Goal: Task Accomplishment & Management: Contribute content

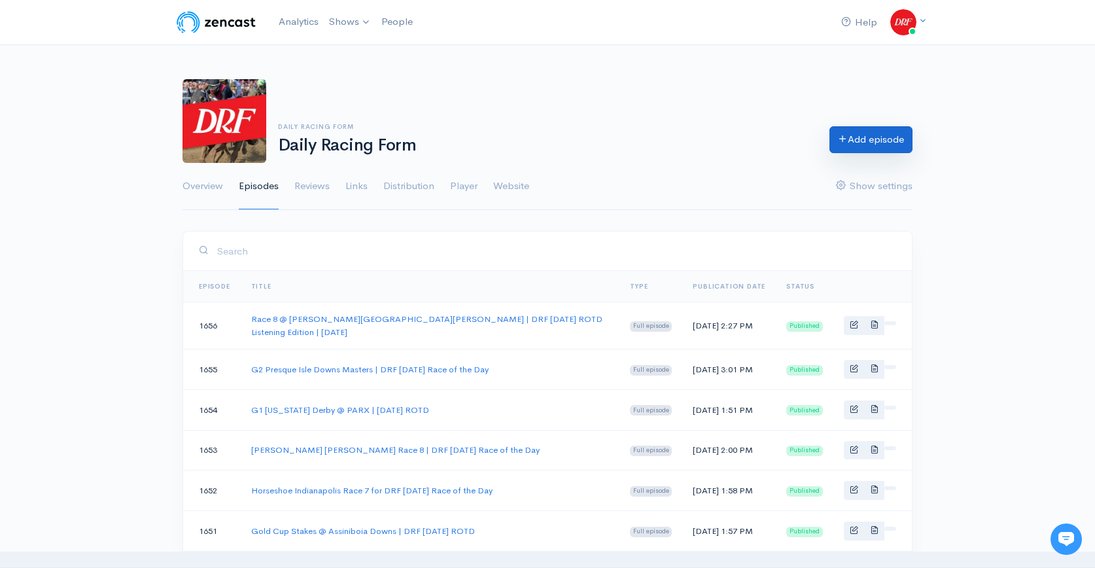
click at [856, 147] on link "Add episode" at bounding box center [870, 139] width 83 height 27
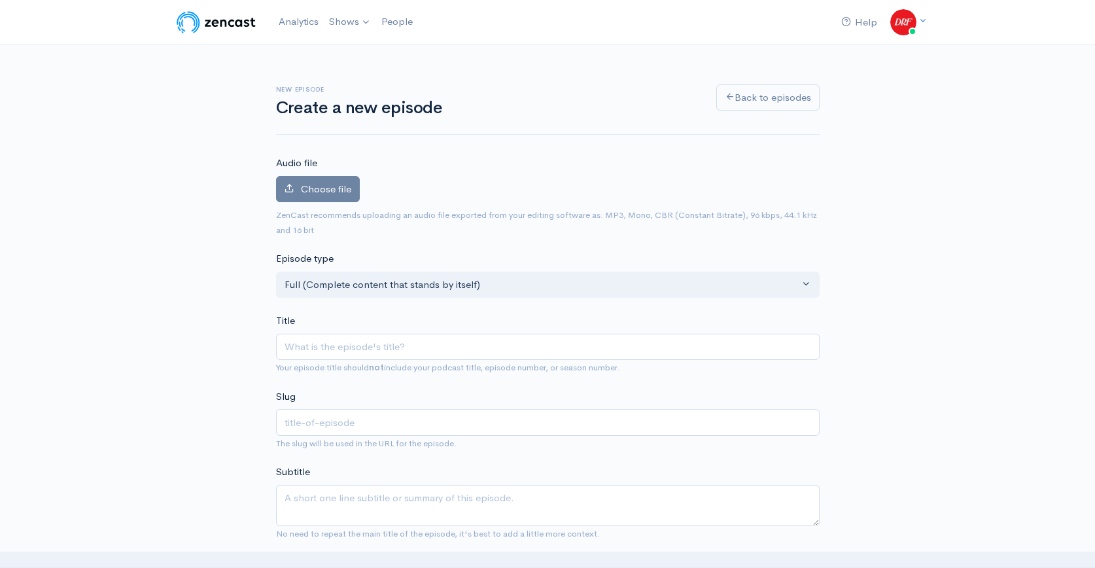
click at [208, 28] on img at bounding box center [216, 22] width 83 height 26
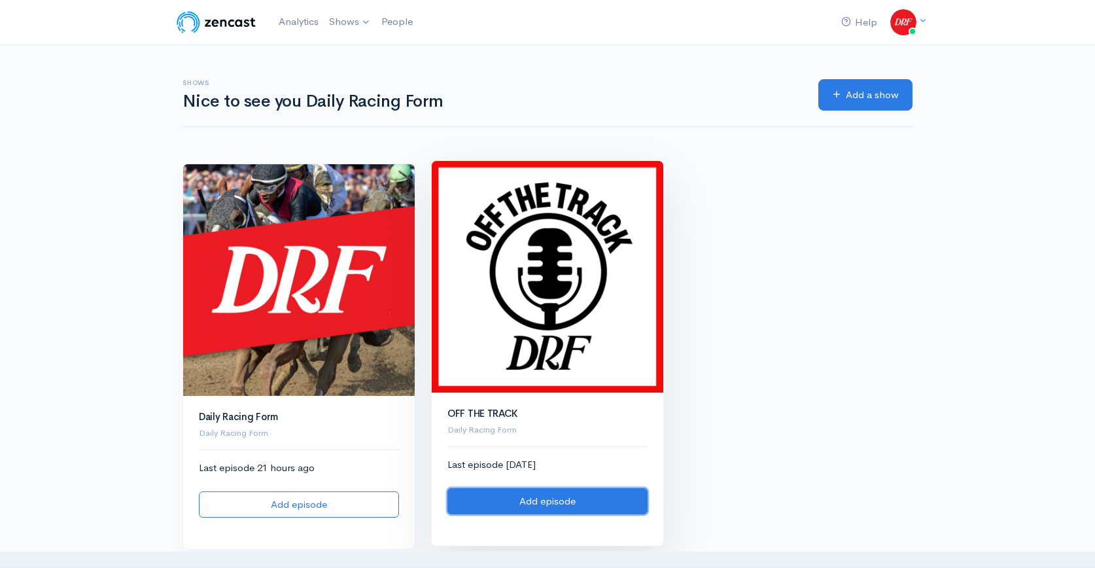
click at [567, 502] on link "Add episode" at bounding box center [547, 501] width 200 height 27
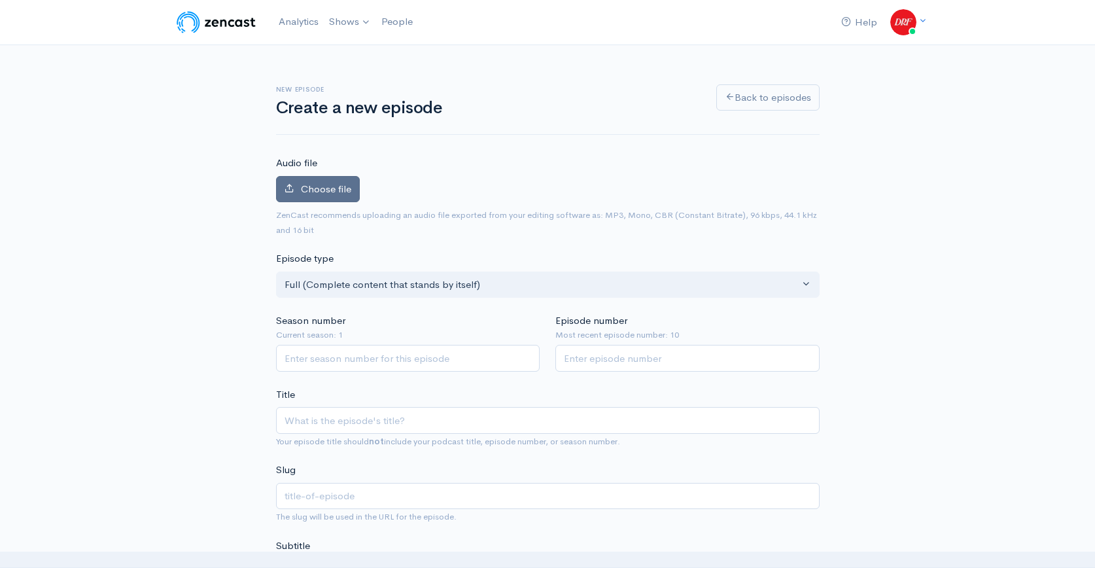
click at [332, 184] on span "Choose file" at bounding box center [326, 188] width 50 height 12
click at [0, 0] on input "Choose file" at bounding box center [0, 0] width 0 height 0
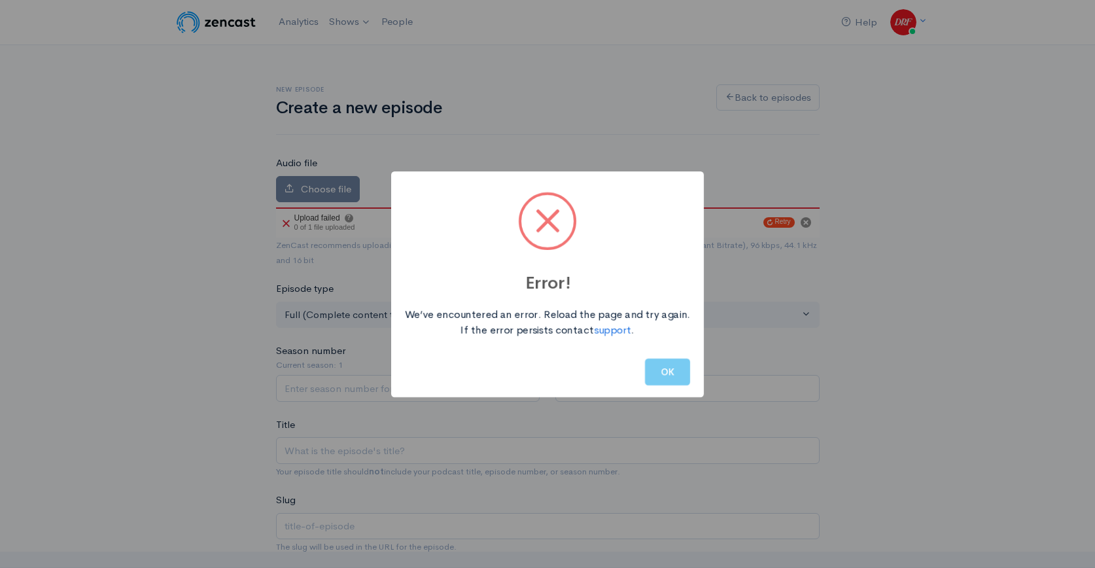
click at [677, 383] on button "OK" at bounding box center [667, 371] width 45 height 27
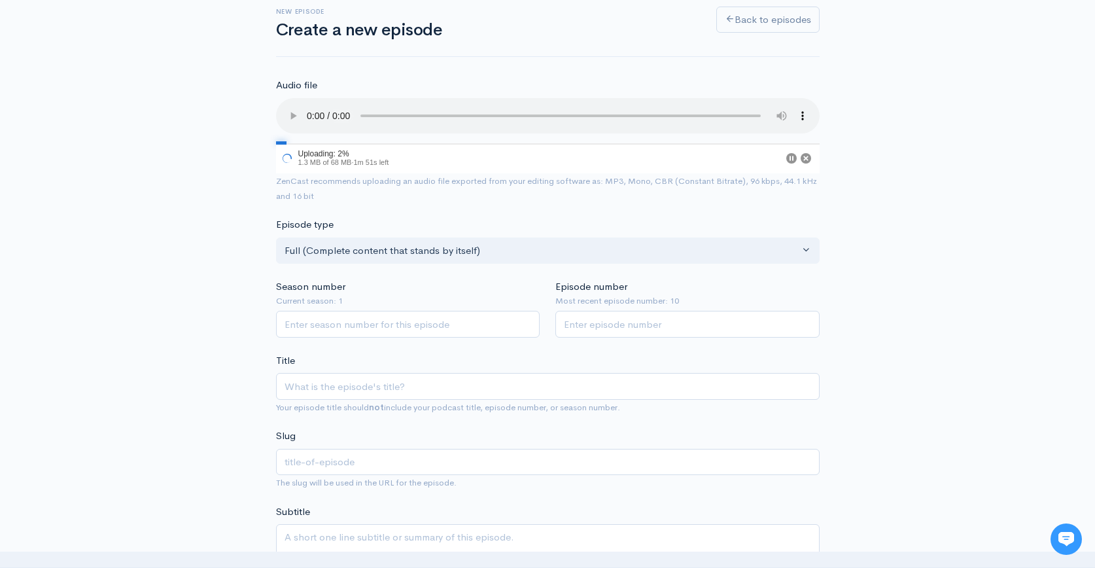
scroll to position [147, 0]
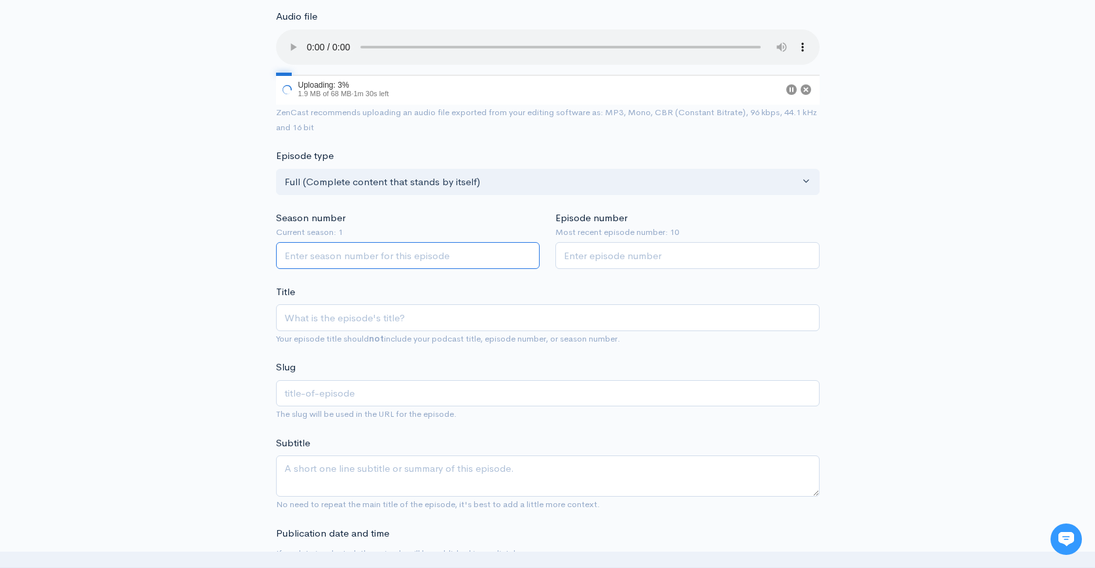
click at [408, 262] on input "Season number" at bounding box center [408, 255] width 264 height 27
type input "1"
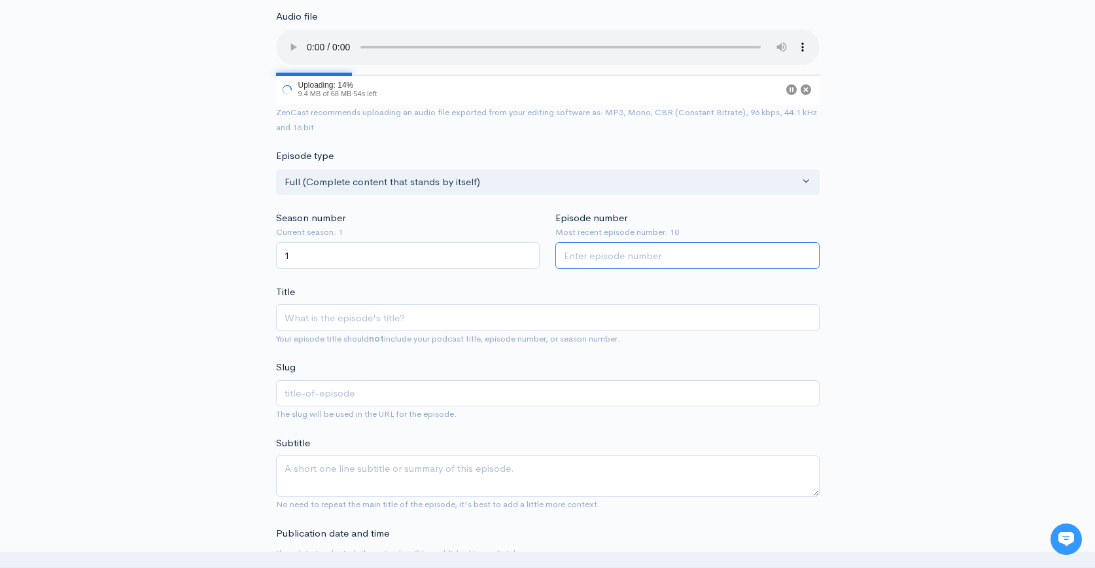
click at [653, 264] on input "Episode number" at bounding box center [687, 255] width 264 height 27
type input "11"
click at [476, 323] on input "Title" at bounding box center [548, 317] width 544 height 27
paste input "Capturing Horse Racing History w/ [PERSON_NAME] | Off the Track w/ [PERSON_NAME]"
type input "Capturing Horse Racing History w/ [PERSON_NAME] | Off the Track w/ [PERSON_NAME]"
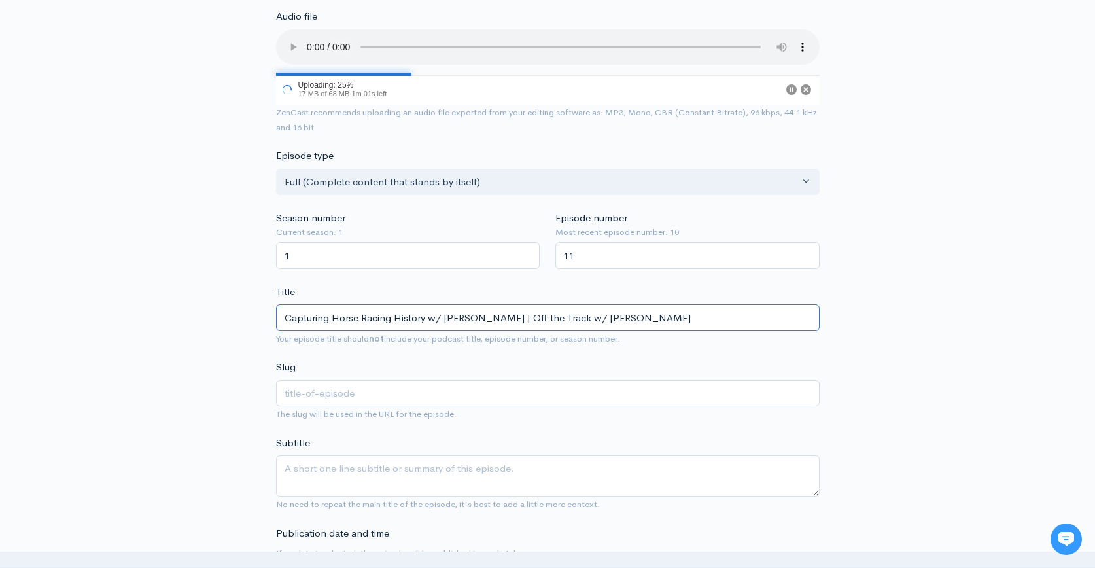
type input "capturing-horse-racing-history-w-[PERSON_NAME]-off-the-track-w-[PERSON_NAME]"
type input "Capturing Horse Racing History w/ [PERSON_NAME] | Off the Track w/ [PERSON_NAME]"
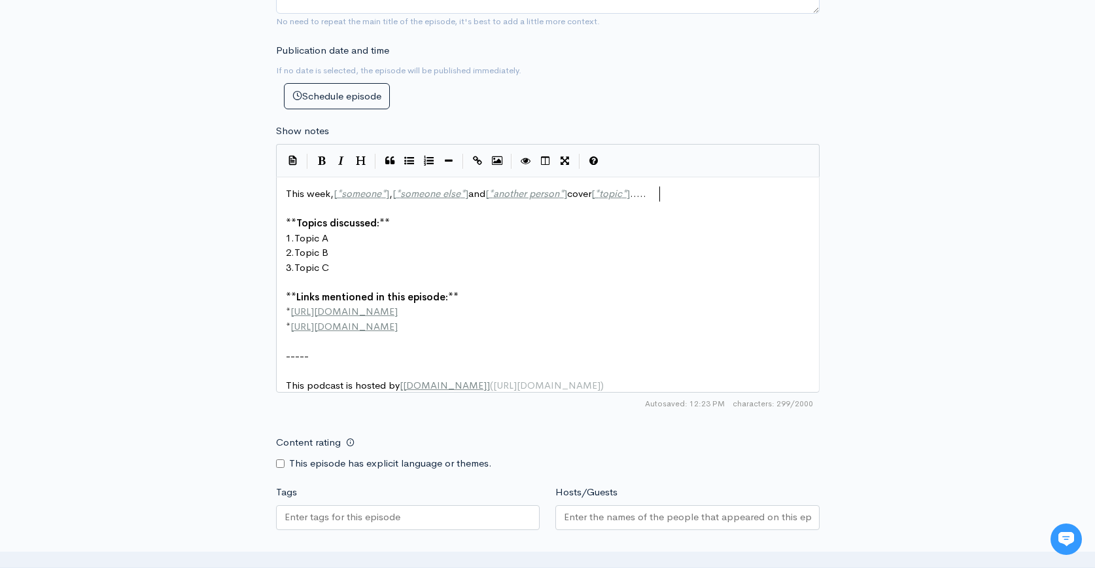
scroll to position [5, 0]
type textarea "..."
drag, startPoint x: 670, startPoint y: 198, endPoint x: 735, endPoint y: 197, distance: 64.8
click at [742, 211] on pre "​" at bounding box center [552, 208] width 539 height 15
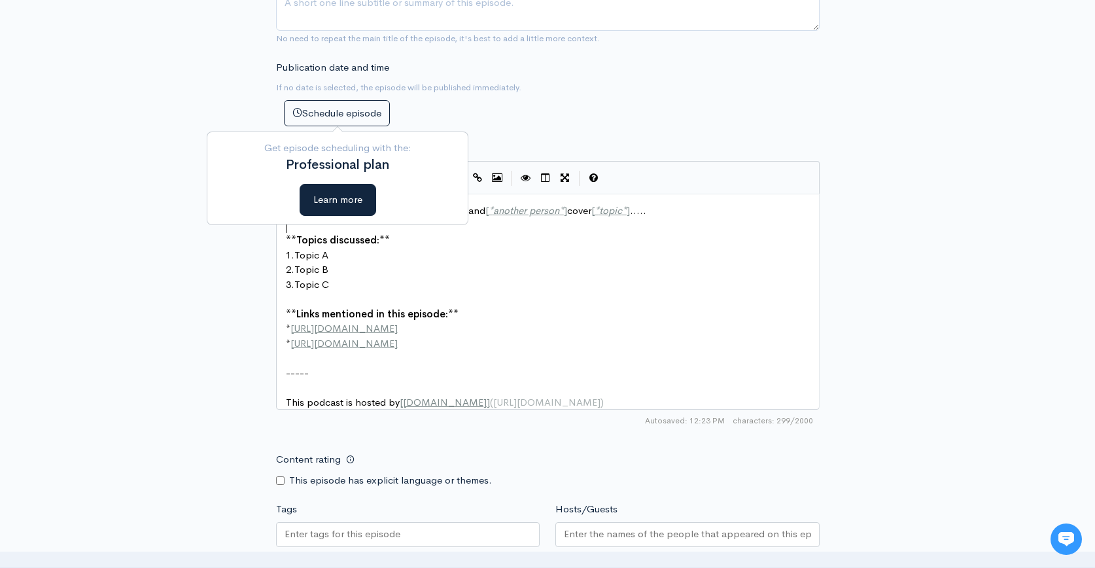
scroll to position [615, 0]
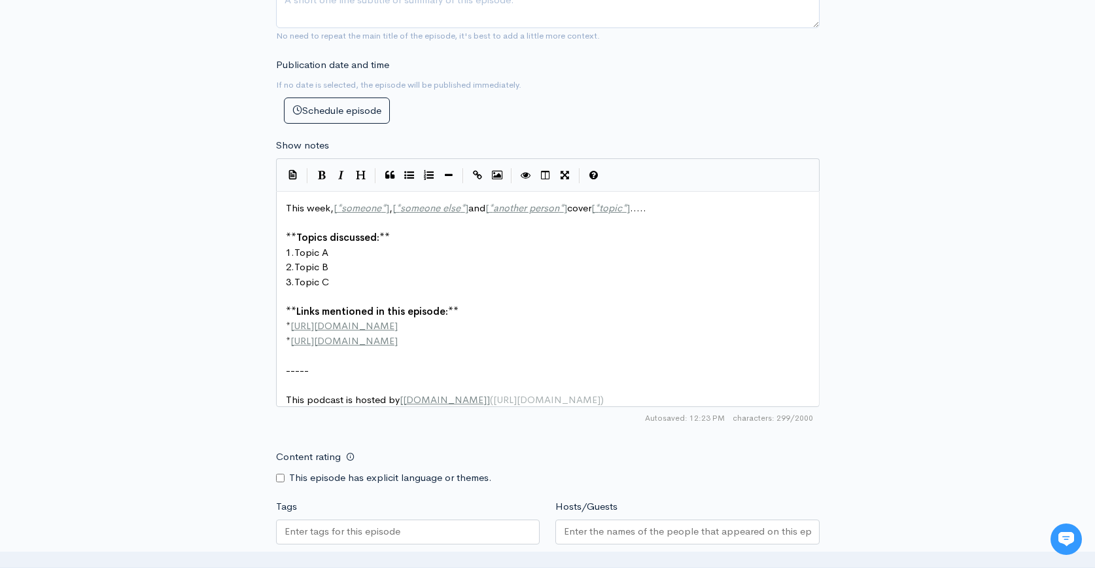
click at [596, 254] on pre "1. Topic A" at bounding box center [552, 252] width 539 height 15
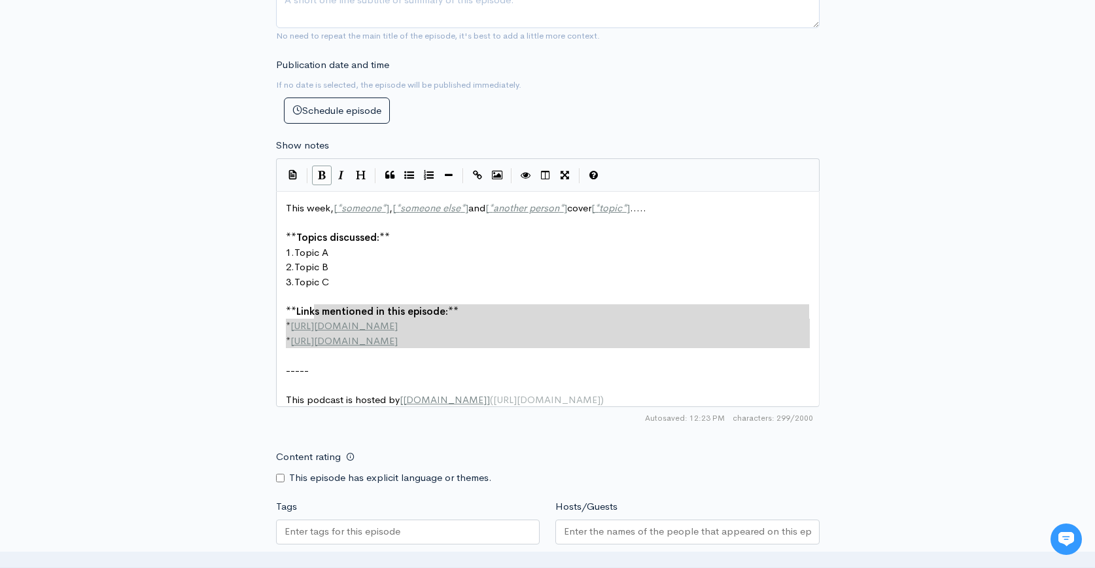
type textarea "This week, [*someone*], [*someone else*] and [*another person*] cover [*topic*]…"
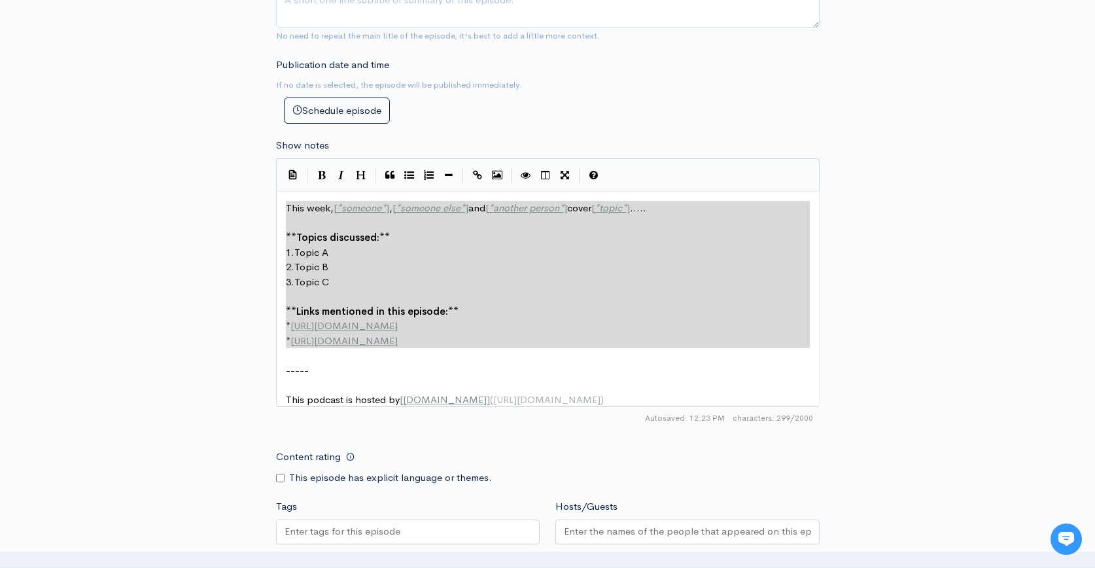
drag, startPoint x: 593, startPoint y: 362, endPoint x: 250, endPoint y: 182, distance: 387.1
paste textarea
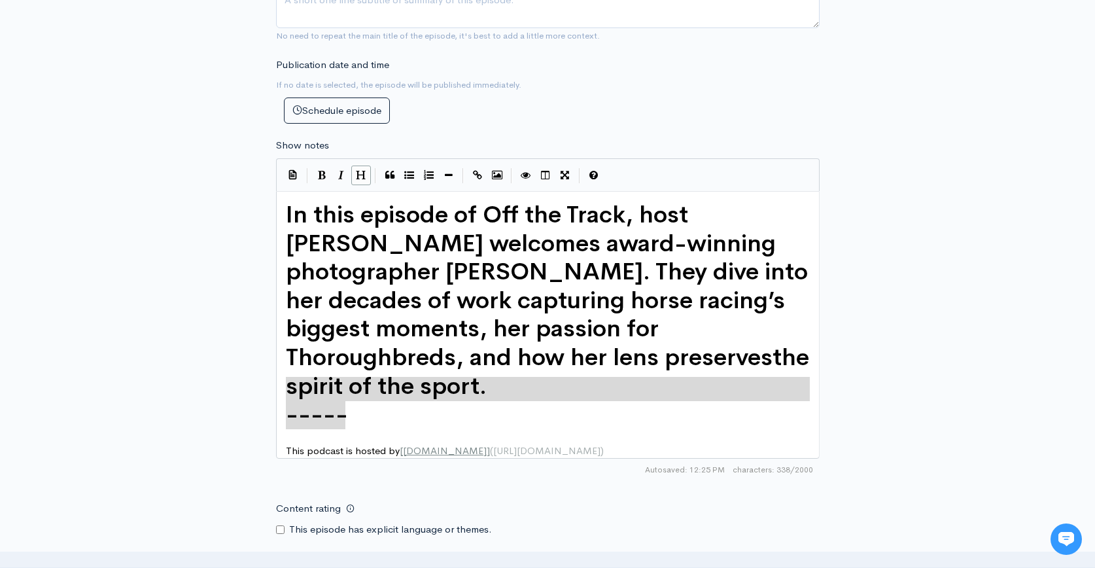
type textarea "-"
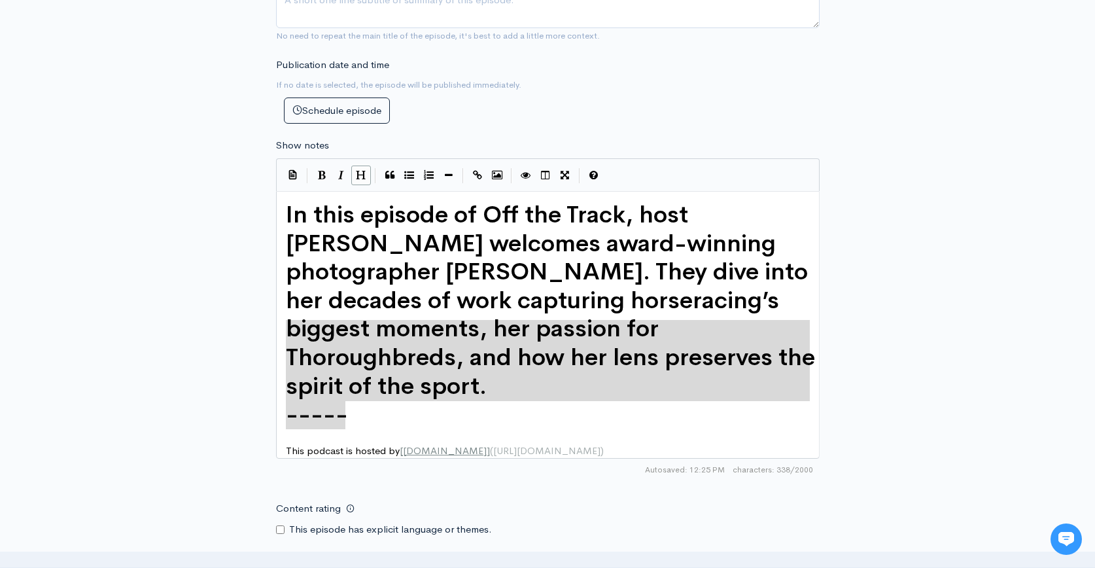
type textarea "In this episode of Off the Track, host [PERSON_NAME] welcomes award-winning pho…"
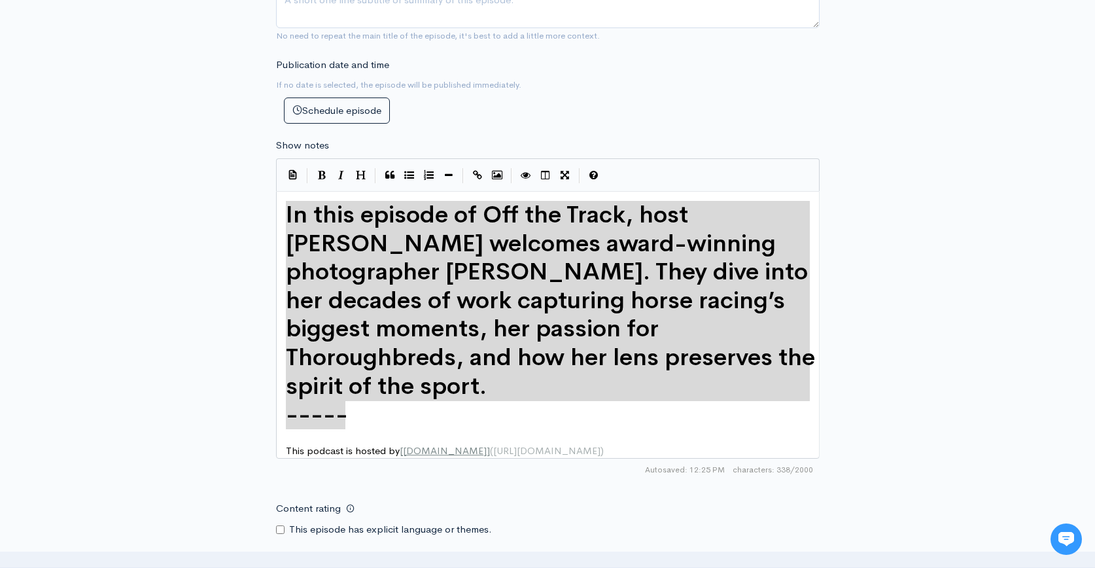
drag, startPoint x: 434, startPoint y: 425, endPoint x: 258, endPoint y: 199, distance: 286.2
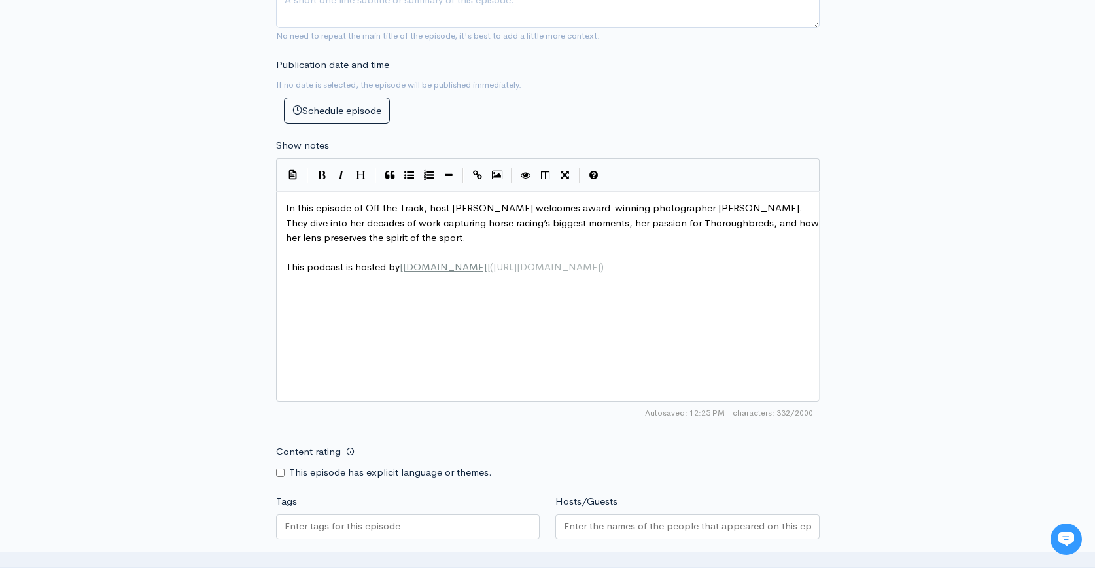
click at [1002, 277] on div "New episode Create a new episode Back to episodes Audio file 94 Uploading: 94% …" at bounding box center [547, 135] width 1095 height 1410
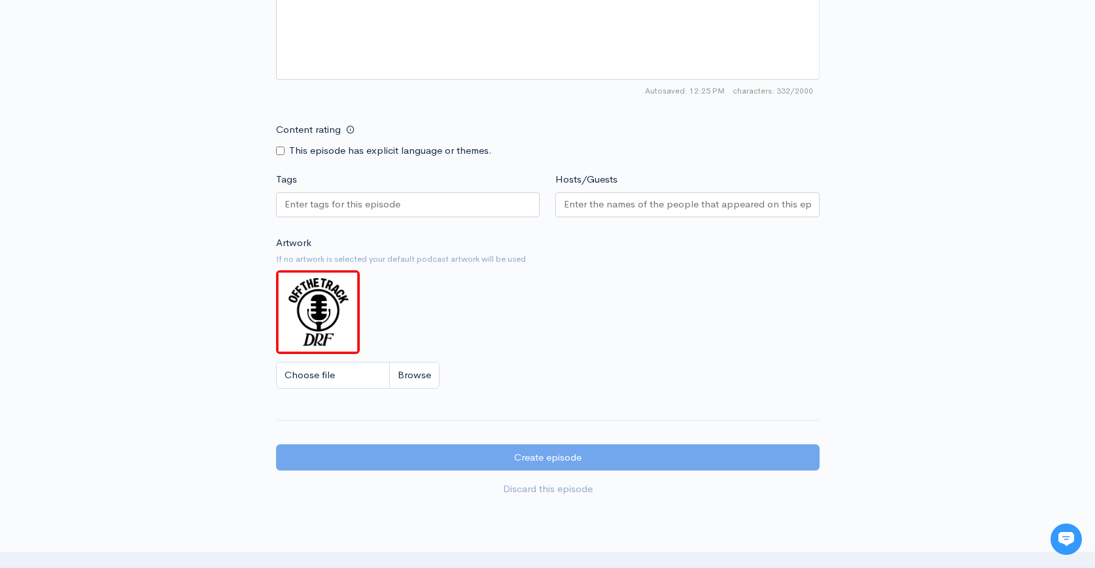
scroll to position [970, 0]
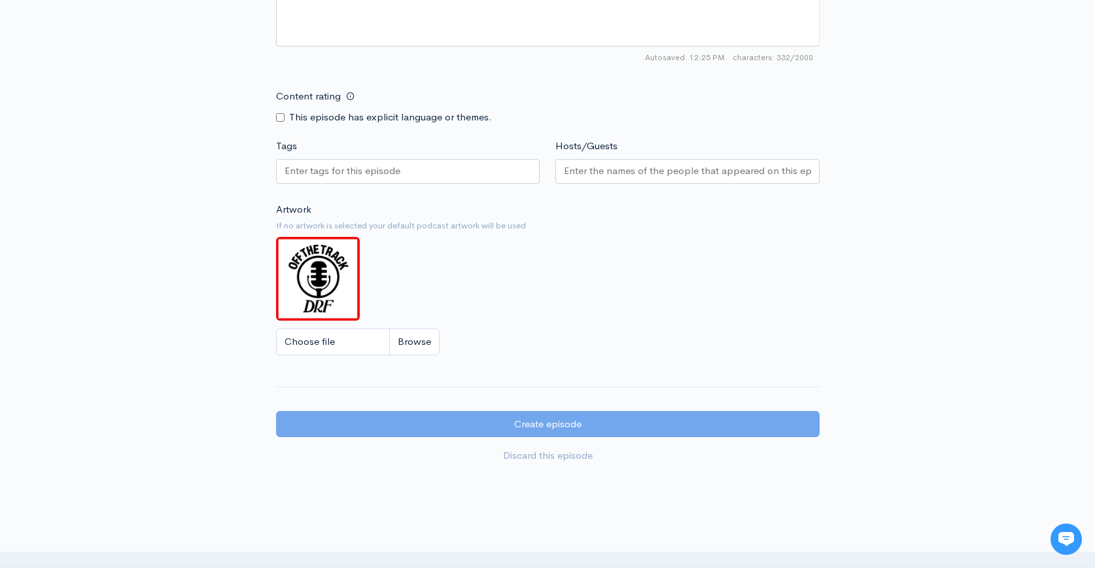
click at [377, 170] on input "Tags" at bounding box center [344, 171] width 118 height 15
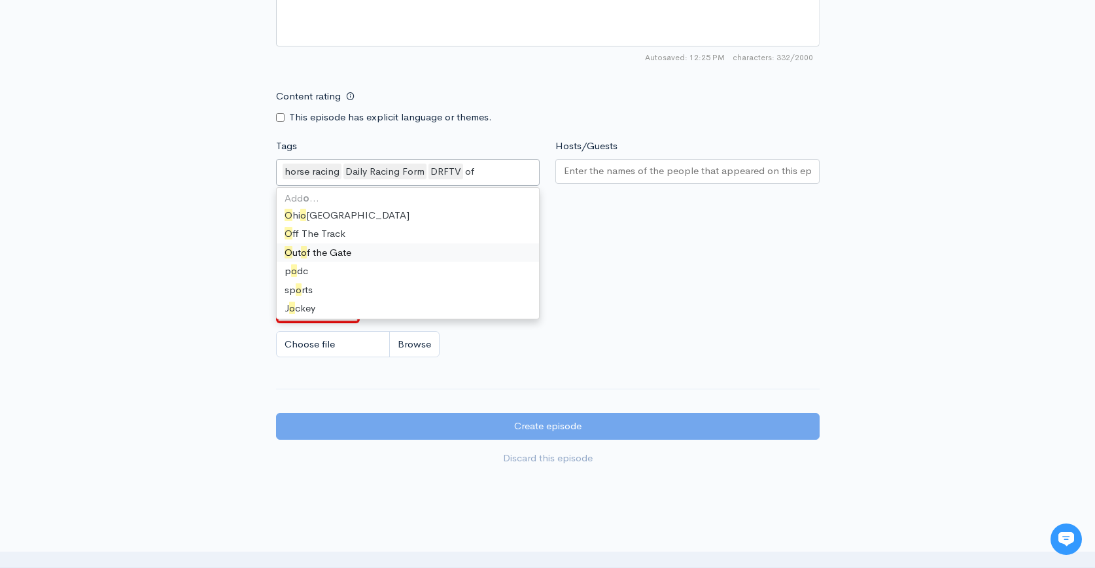
type input "off"
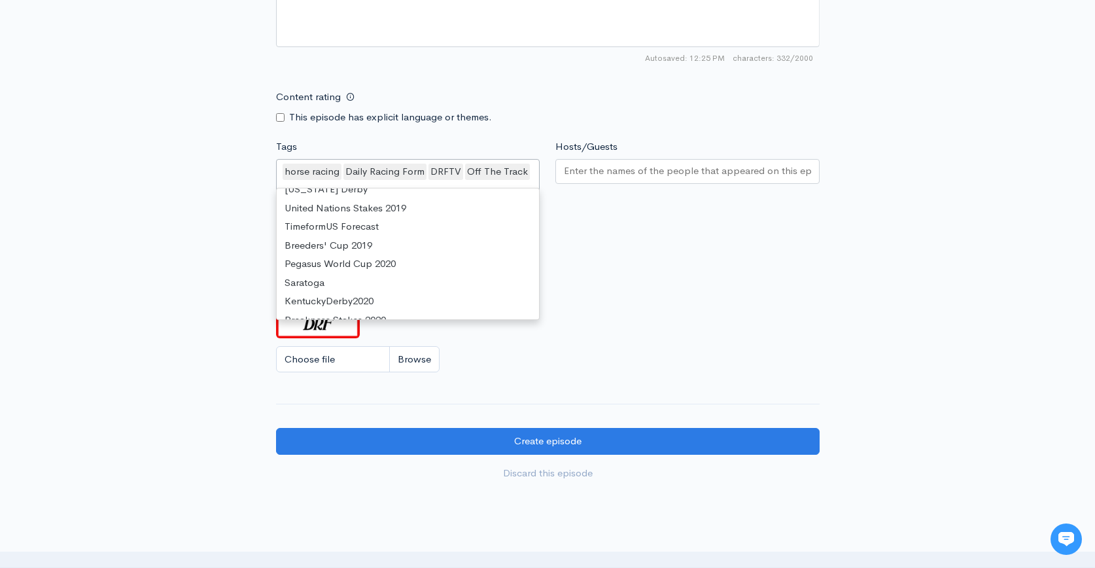
scroll to position [0, 0]
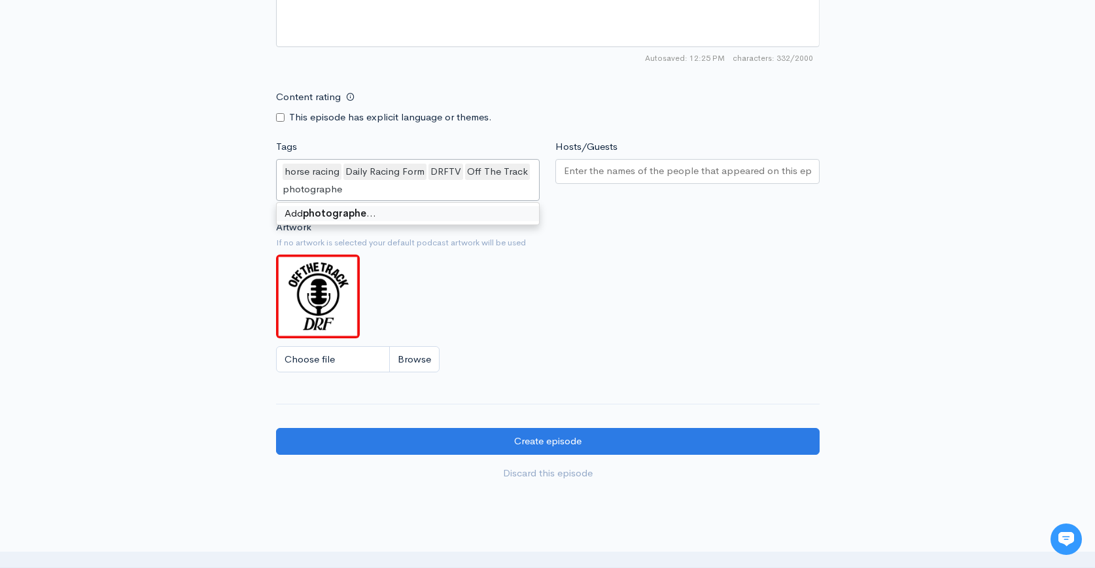
type input "photographer"
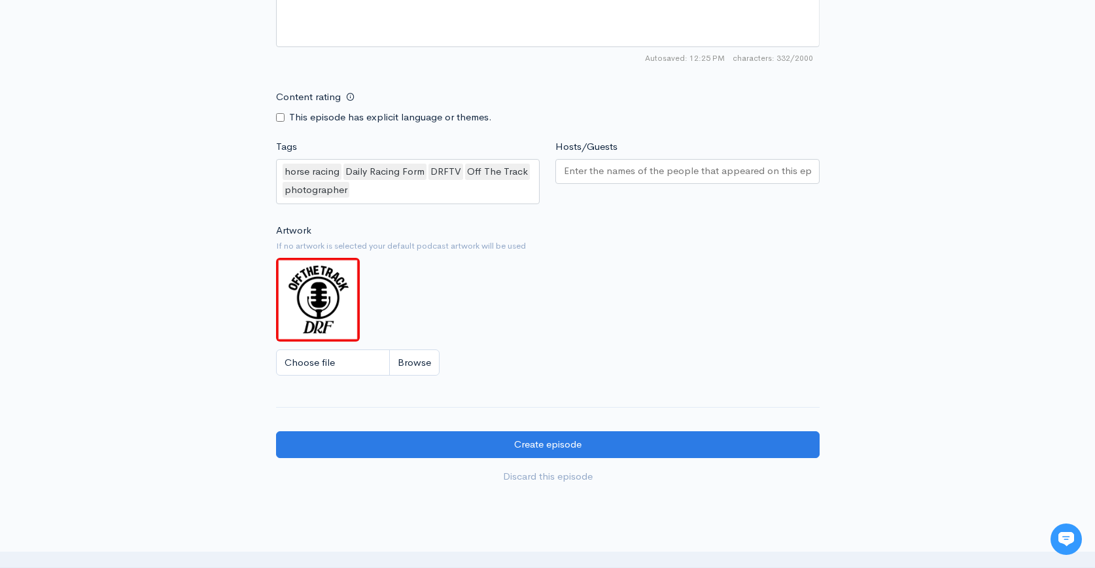
click at [710, 290] on div "Artwork If no artwork is selected your default podcast artwork will be used Cho…" at bounding box center [548, 303] width 544 height 161
click at [670, 173] on input "Hosts/Guests" at bounding box center [687, 171] width 247 height 15
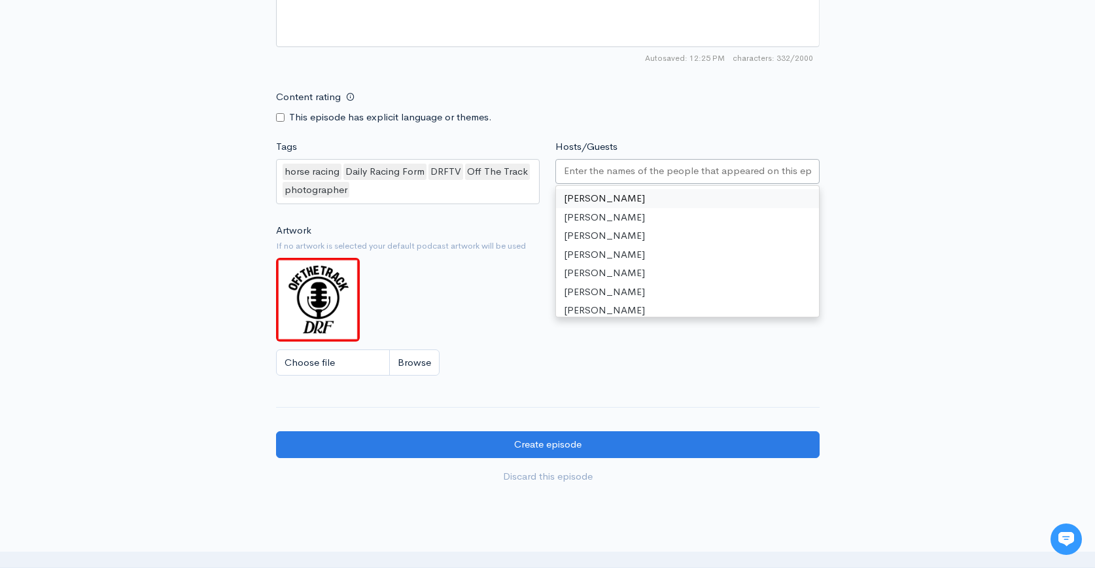
type input "g"
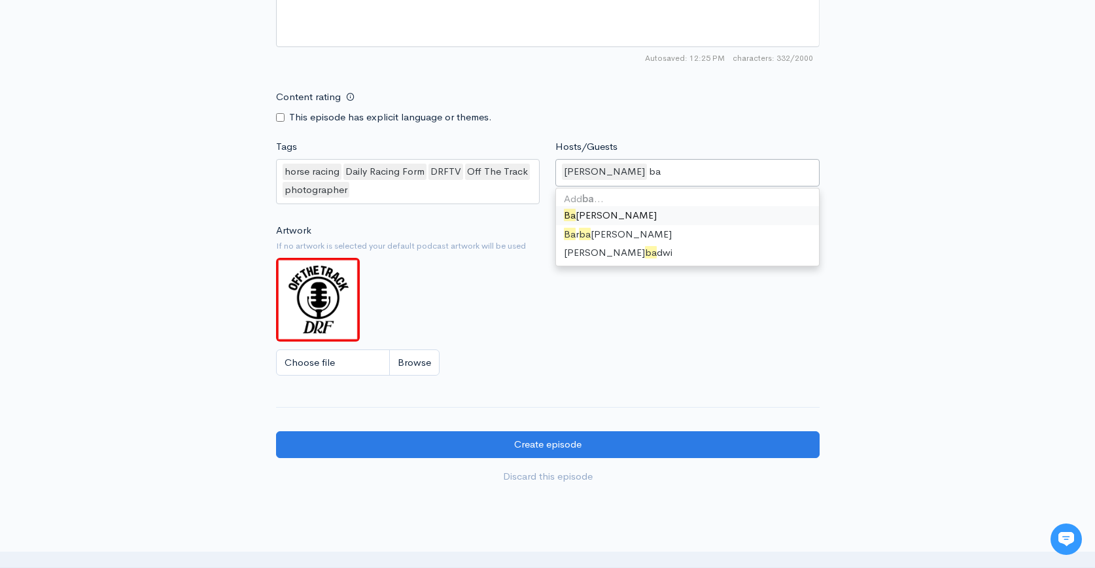
type input "bar"
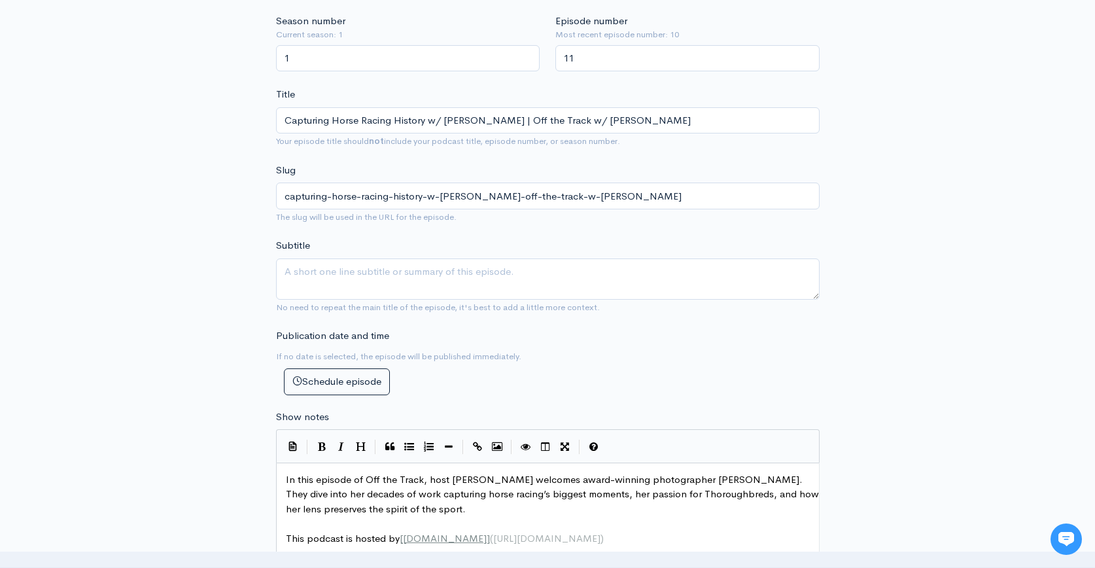
scroll to position [379, 0]
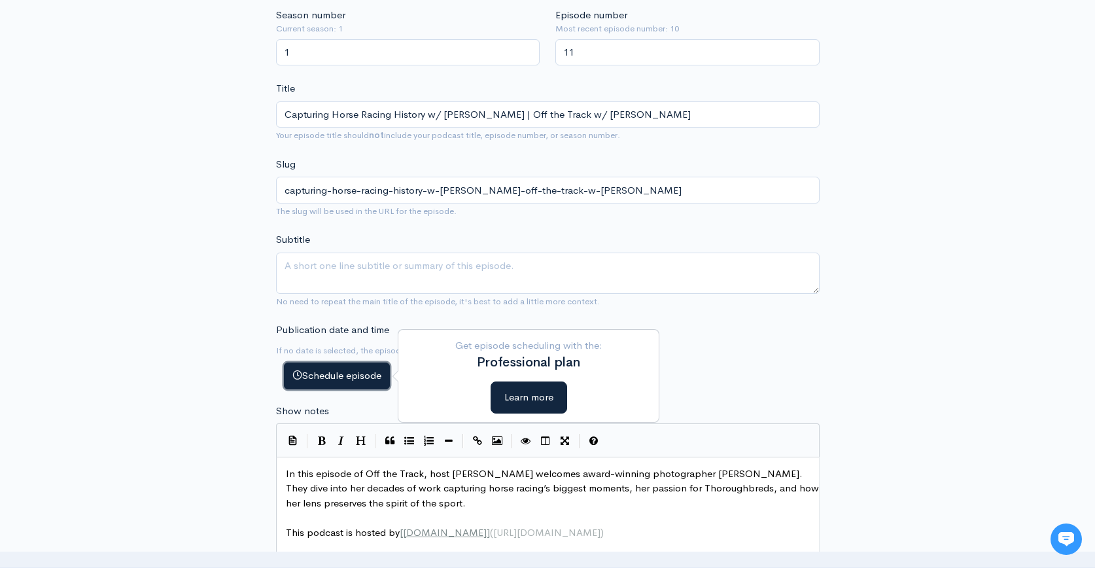
click at [370, 373] on button "Schedule episode" at bounding box center [337, 375] width 106 height 27
click at [320, 377] on button "Schedule episode" at bounding box center [337, 375] width 106 height 27
click at [754, 383] on div "Publication date and time If no date is selected, the episode will be published…" at bounding box center [547, 355] width 559 height 67
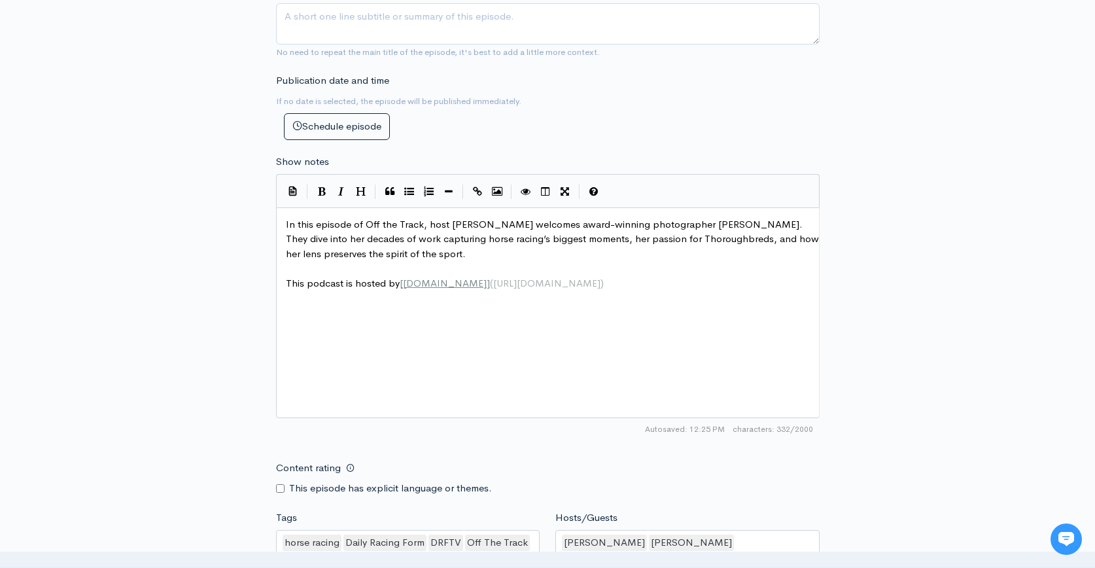
scroll to position [629, 0]
click at [309, 115] on button "Schedule episode" at bounding box center [337, 126] width 106 height 27
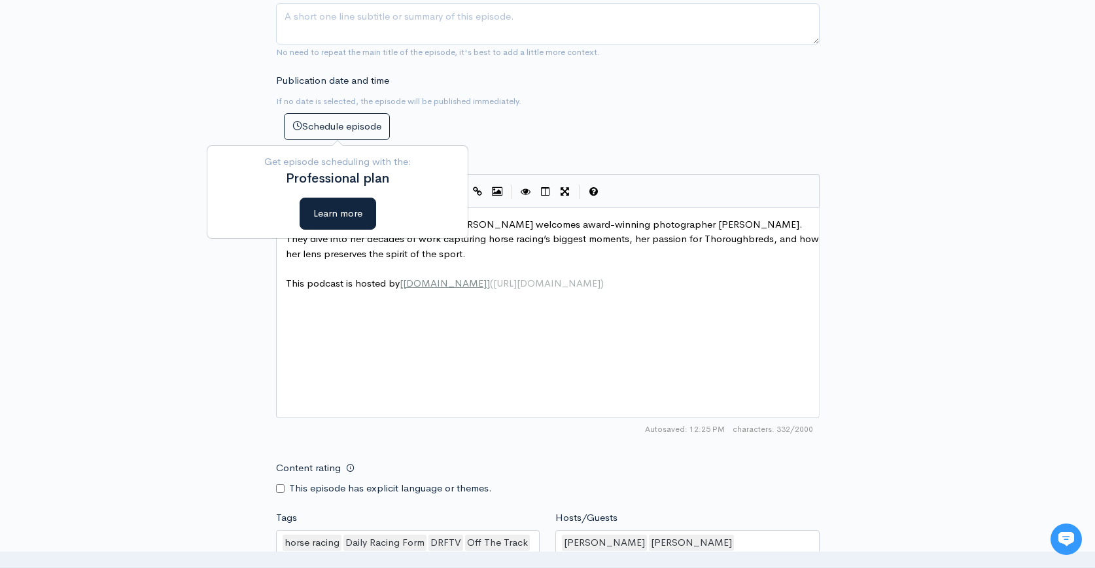
click at [876, 124] on div "New episode Create a new episode Back to episodes Audio file Choose file [PERSO…" at bounding box center [548, 147] width 746 height 1460
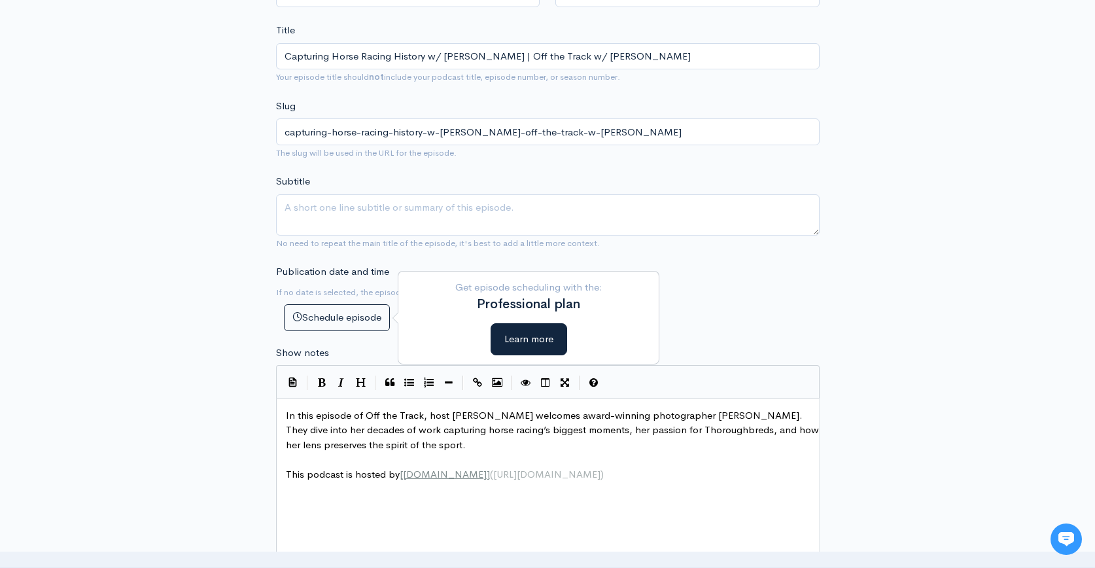
scroll to position [412, 0]
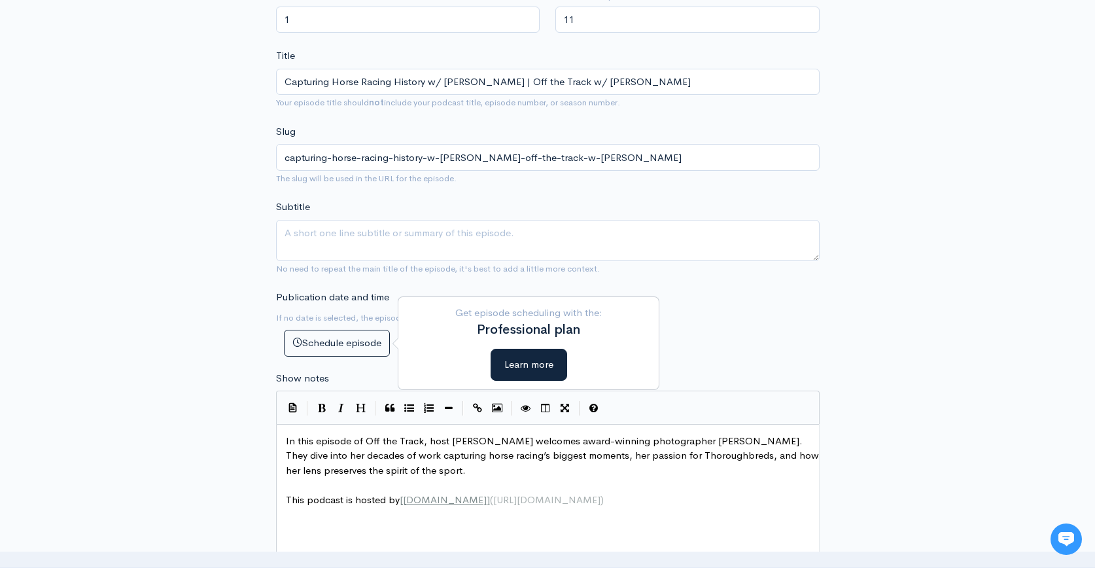
click at [825, 329] on div "Publication date and time If no date is selected, the episode will be published…" at bounding box center [547, 323] width 559 height 67
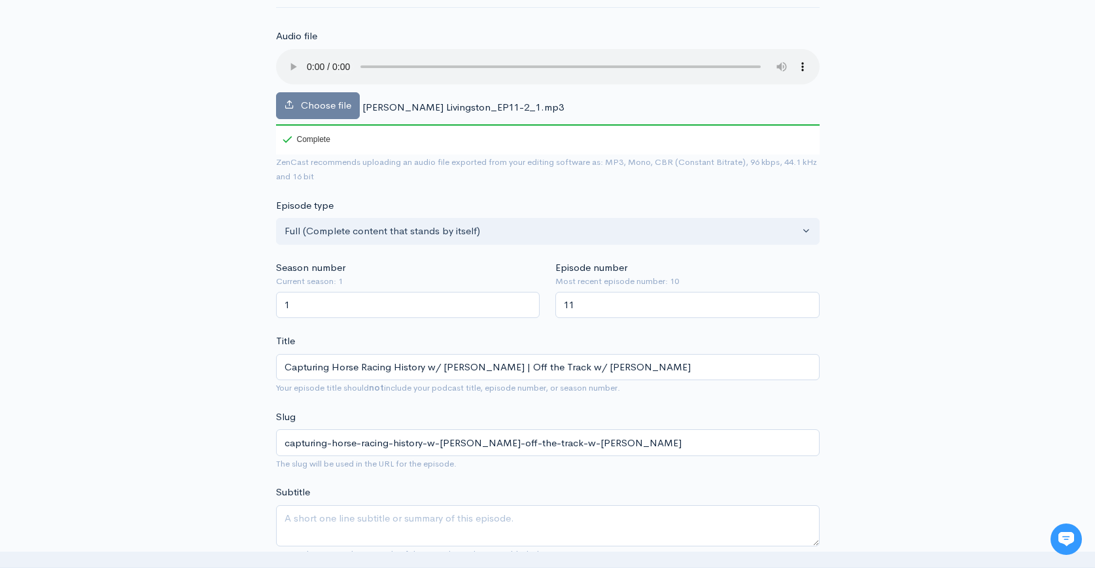
scroll to position [0, 0]
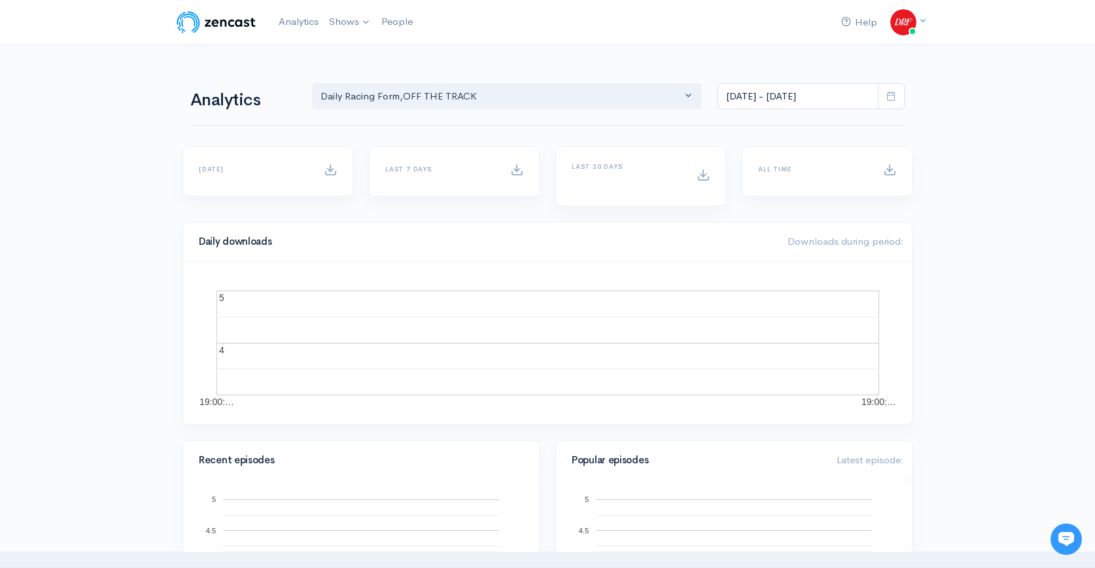
click at [224, 24] on img at bounding box center [216, 22] width 83 height 26
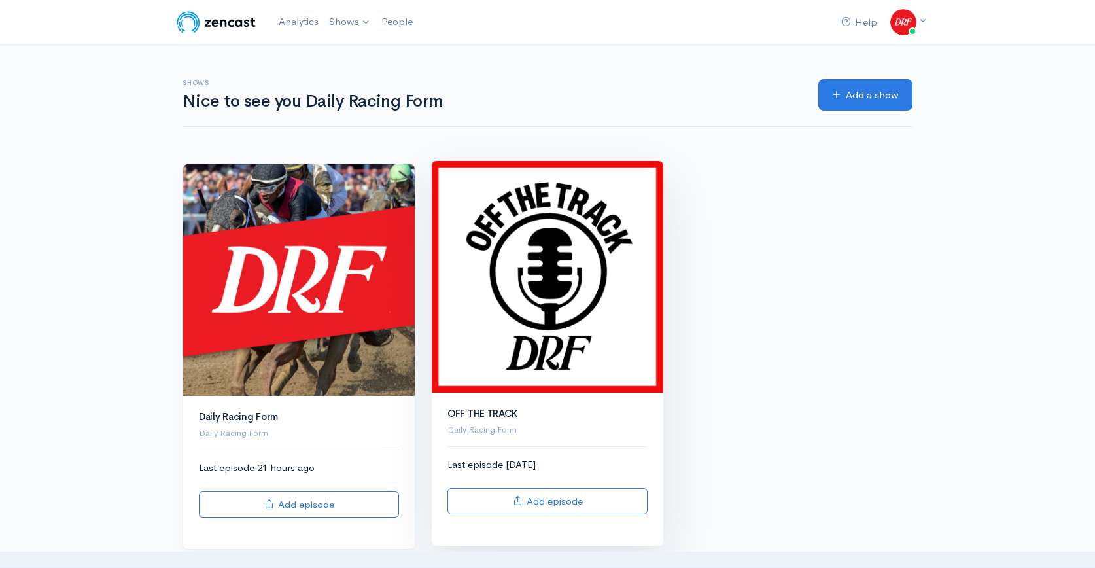
click at [566, 329] on img at bounding box center [548, 277] width 232 height 232
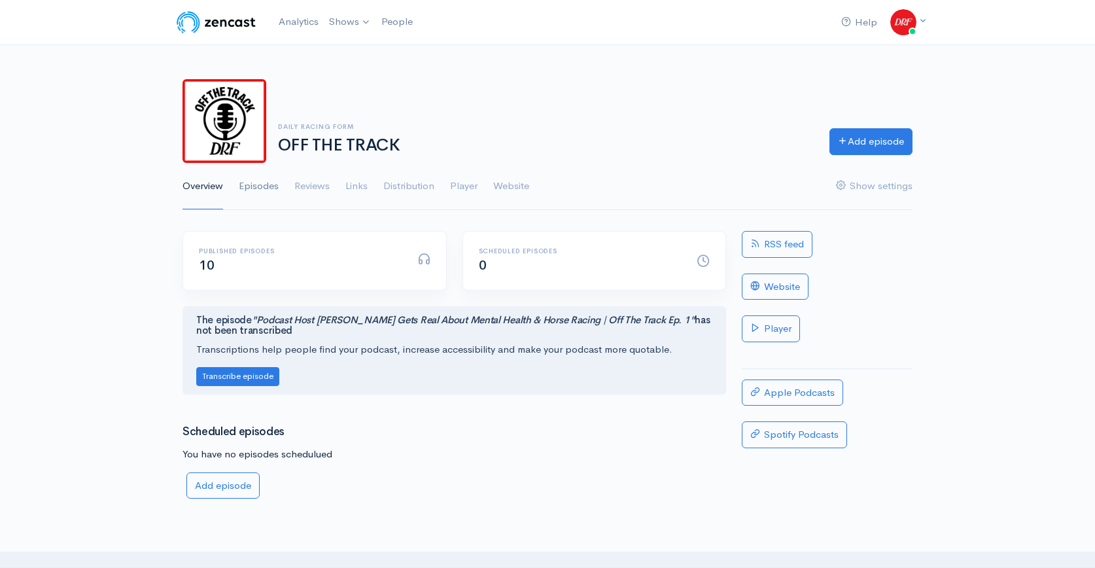
click at [260, 186] on link "Episodes" at bounding box center [259, 186] width 40 height 47
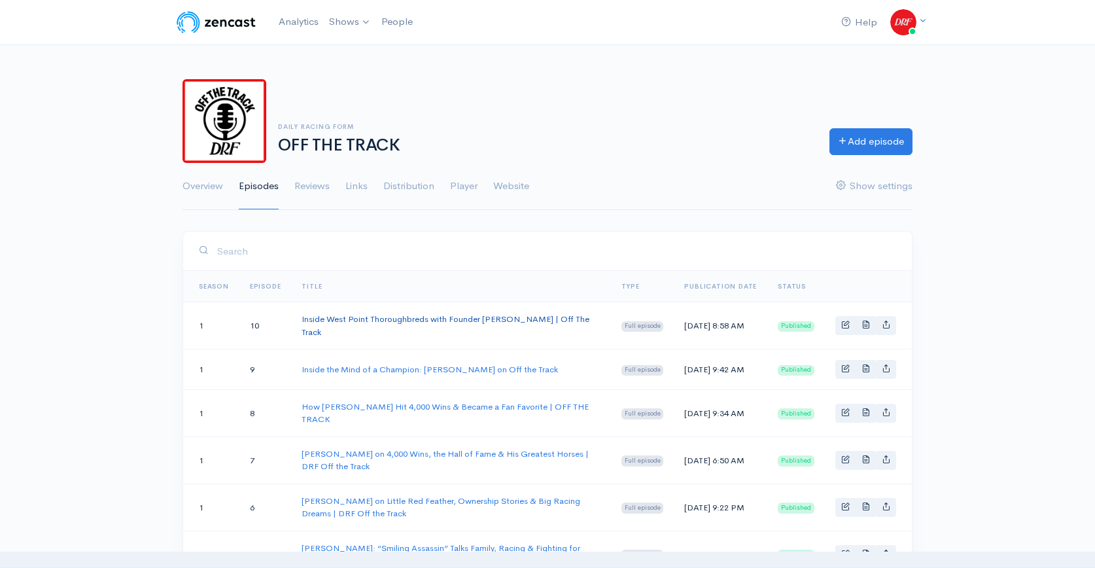
click at [389, 319] on link "Inside West Point Thoroughbreds with Founder Terry Finley | Off The Track" at bounding box center [446, 325] width 288 height 24
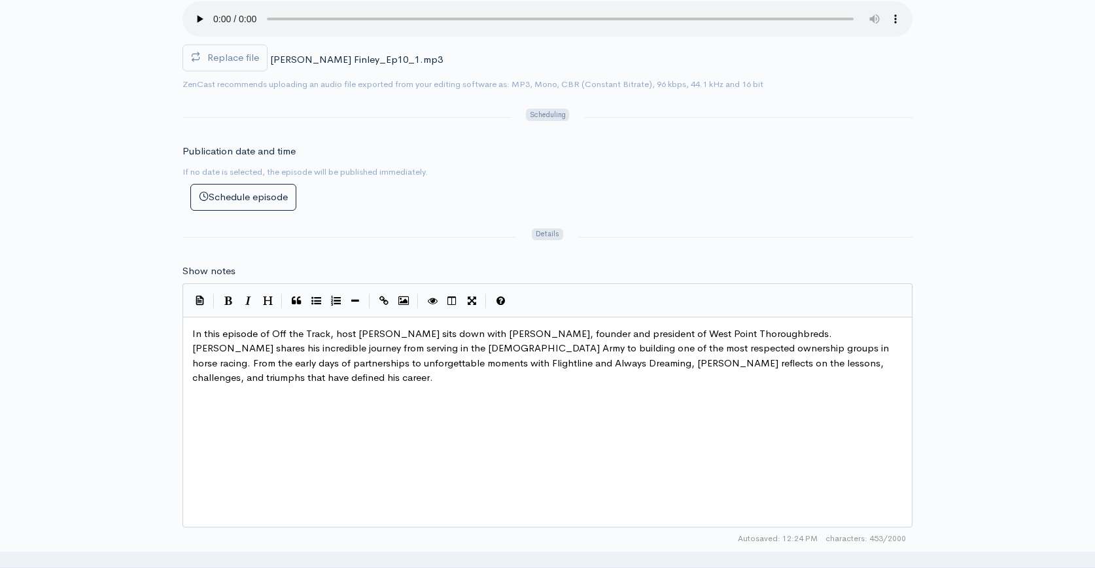
scroll to position [550, 0]
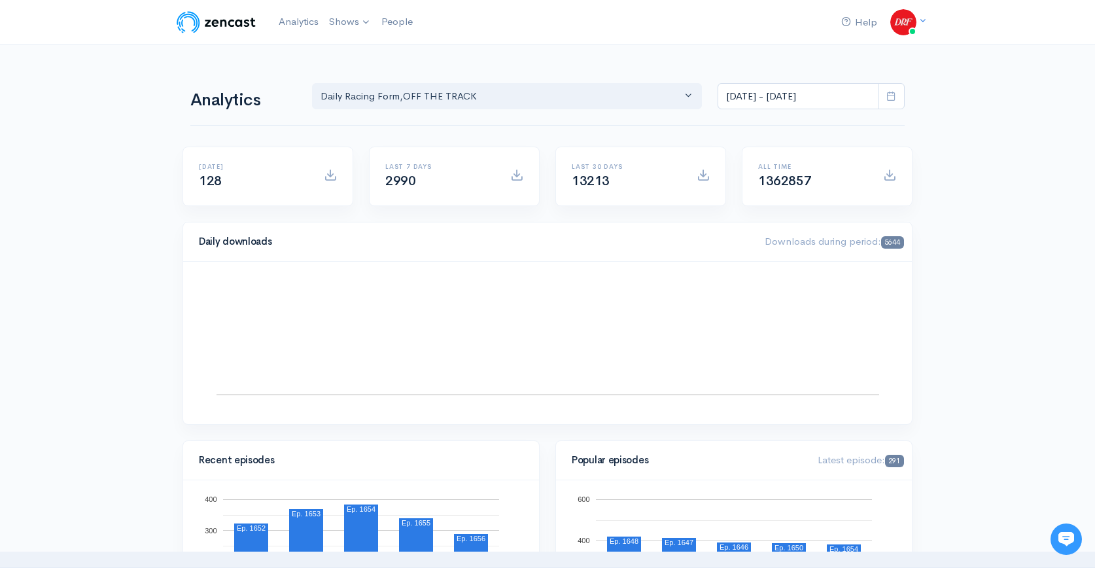
click at [224, 22] on img at bounding box center [216, 22] width 83 height 26
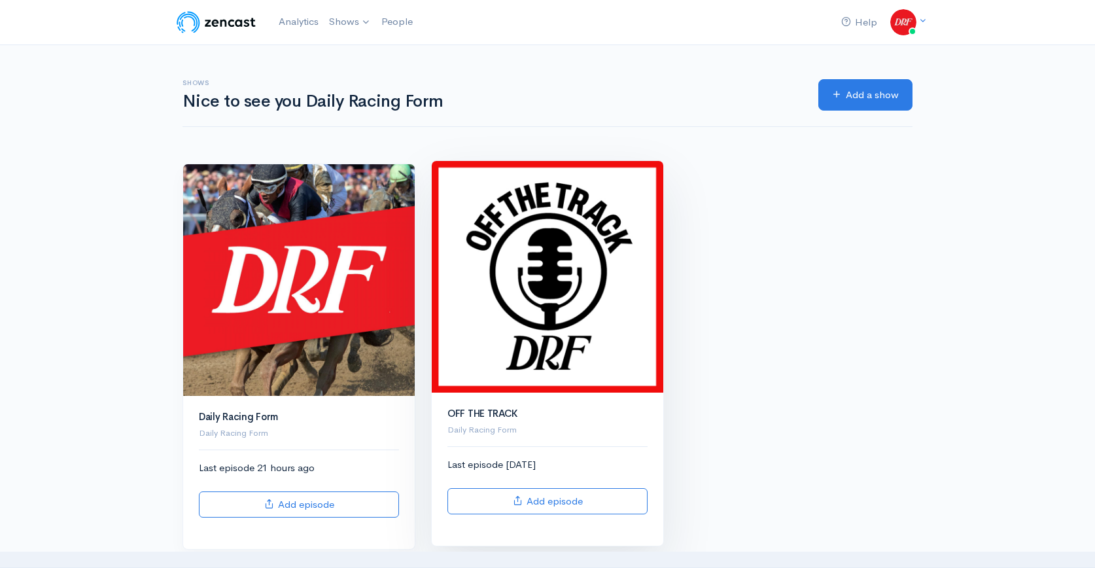
click at [563, 263] on img at bounding box center [548, 277] width 232 height 232
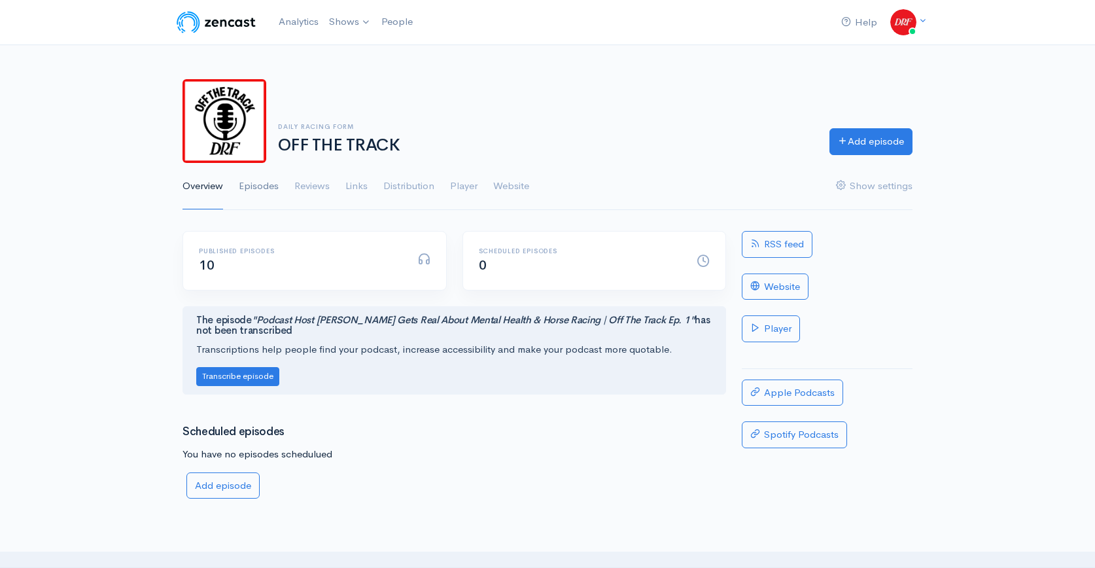
click at [275, 192] on link "Episodes" at bounding box center [259, 186] width 40 height 47
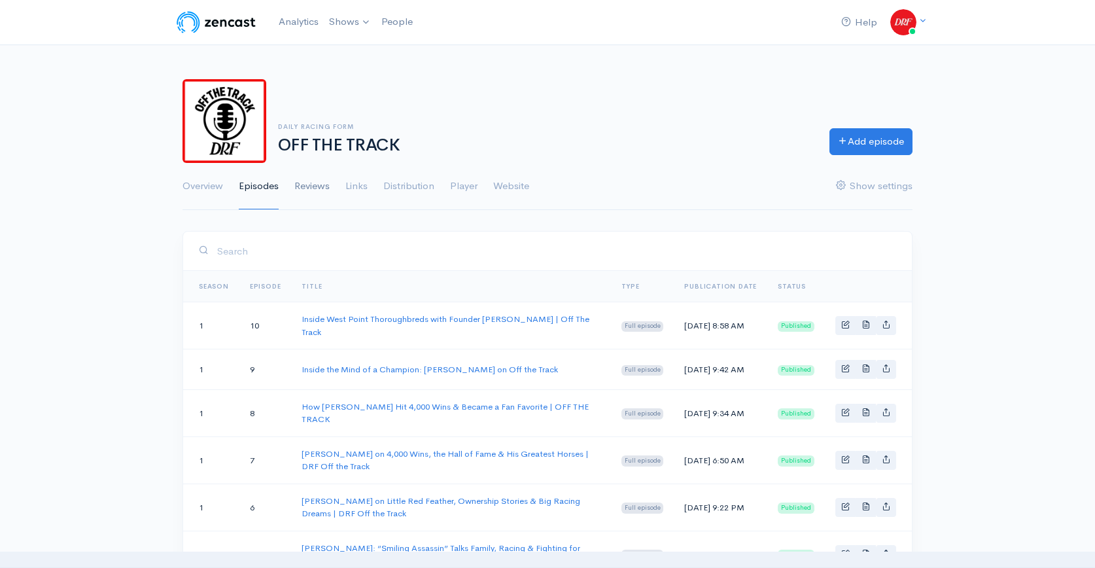
click at [324, 192] on link "Reviews" at bounding box center [311, 186] width 35 height 47
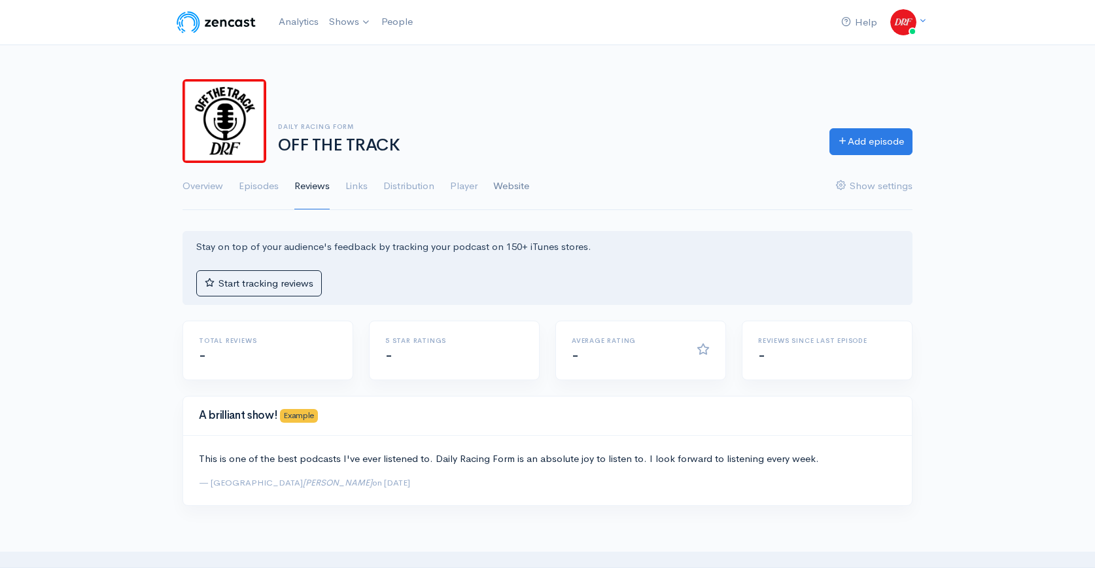
click at [504, 189] on link "Website" at bounding box center [511, 186] width 36 height 47
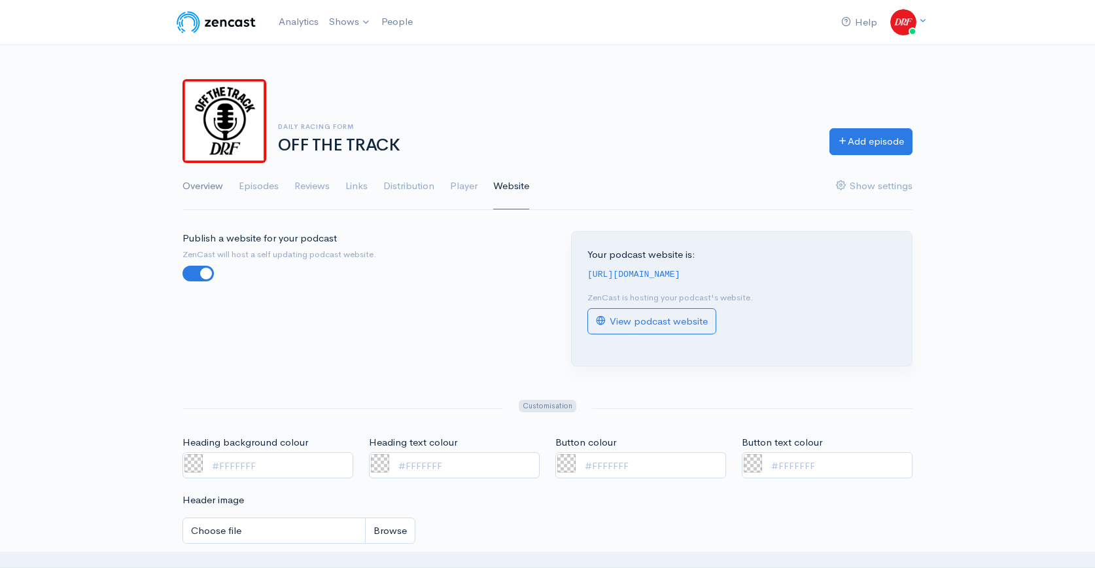
click at [188, 187] on link "Overview" at bounding box center [202, 186] width 41 height 47
